Goal: Transaction & Acquisition: Purchase product/service

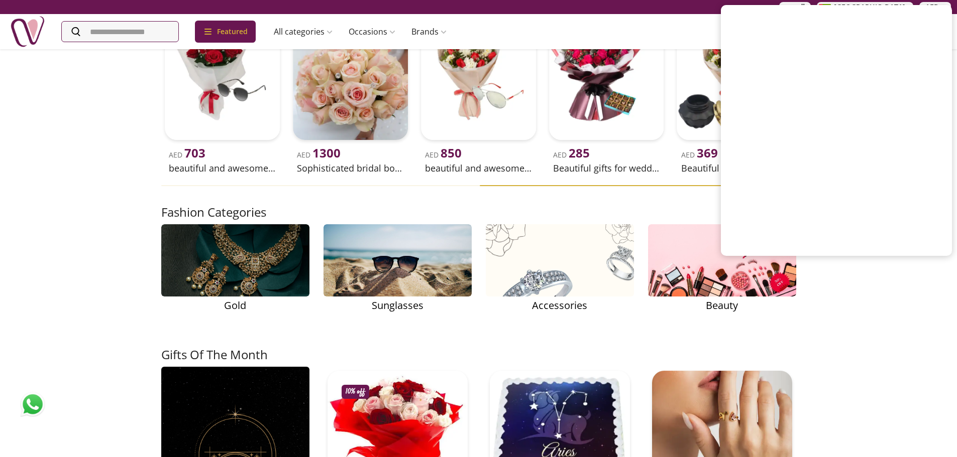
scroll to position [2460, 0]
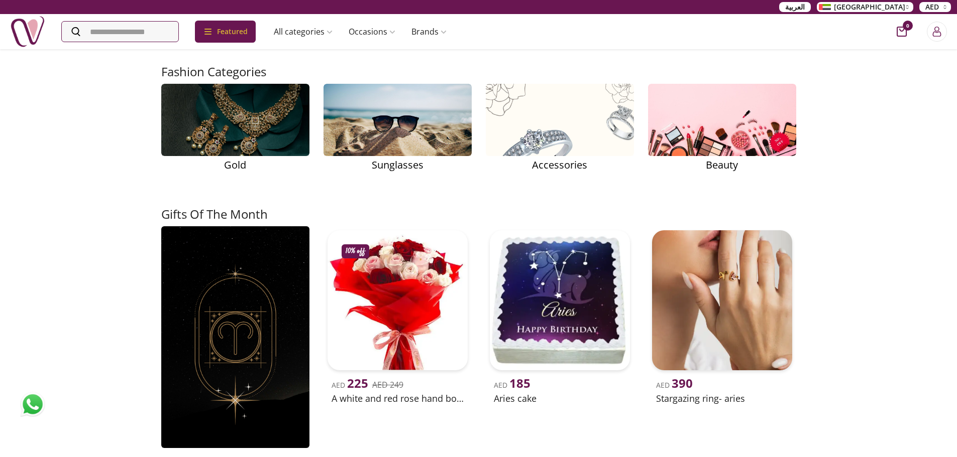
scroll to position [2912, 0]
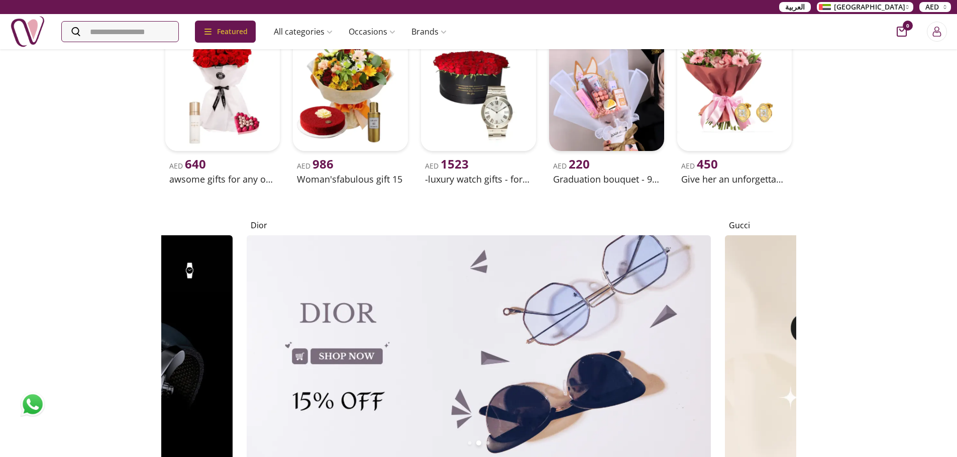
scroll to position [2310, 0]
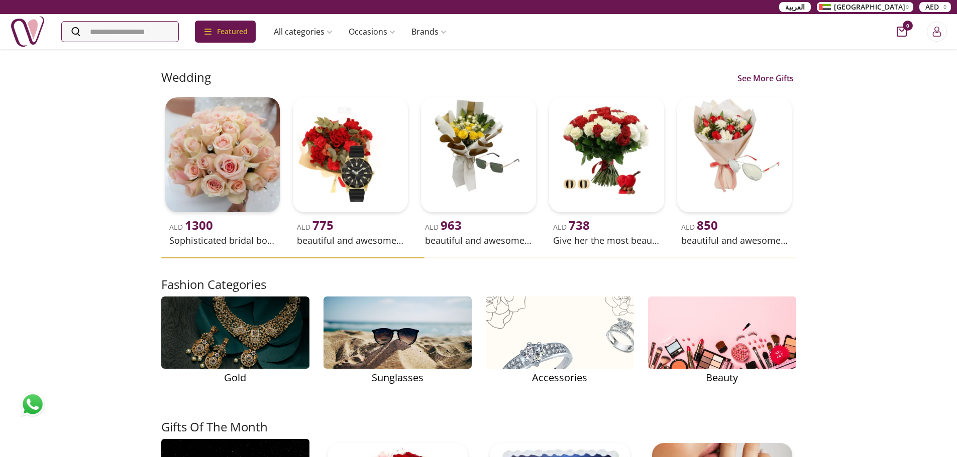
scroll to position [2912, 0]
